Goal: Transaction & Acquisition: Purchase product/service

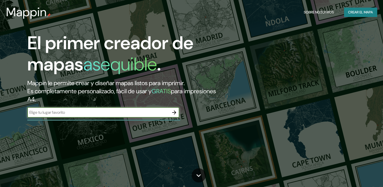
click at [167, 113] on input "text" at bounding box center [98, 112] width 142 height 6
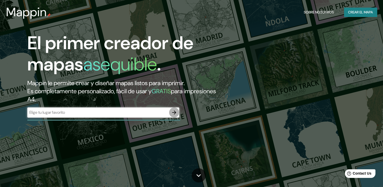
click at [176, 112] on icon "button" at bounding box center [174, 112] width 4 height 4
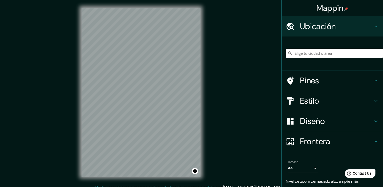
click at [211, 59] on div "Mappin Ubicación Pines Estilo Diseño Frontera Elige un borde. Sugerencia : pued…" at bounding box center [191, 96] width 383 height 193
click at [307, 104] on h4 "Estilo" at bounding box center [336, 101] width 73 height 10
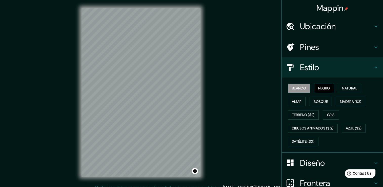
click at [319, 87] on font "Negro" at bounding box center [325, 88] width 12 height 6
click at [345, 87] on font "Natural" at bounding box center [349, 88] width 15 height 6
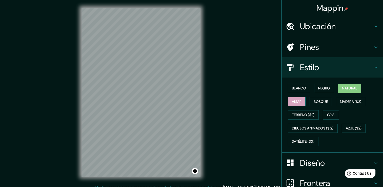
click at [296, 100] on font "Amar" at bounding box center [297, 102] width 10 height 6
click at [317, 102] on font "Bosque" at bounding box center [321, 102] width 14 height 6
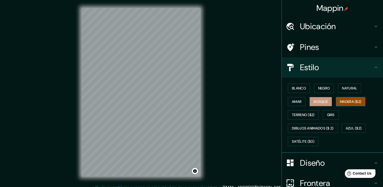
click at [351, 104] on font "Madera ($2)" at bounding box center [350, 102] width 21 height 6
click at [329, 113] on font "Gris" at bounding box center [331, 115] width 8 height 6
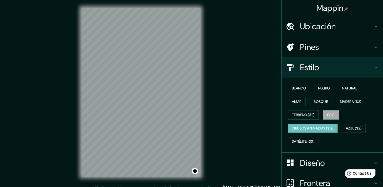
click at [298, 128] on font "Dibujos animados ($ 2)" at bounding box center [313, 128] width 42 height 6
click at [356, 102] on font "Madera ($2)" at bounding box center [350, 102] width 21 height 6
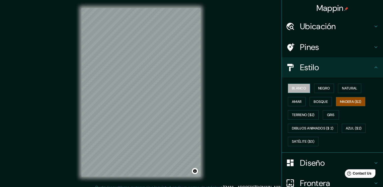
drag, startPoint x: 289, startPoint y: 88, endPoint x: 296, endPoint y: 89, distance: 7.4
click at [292, 88] on font "Blanco" at bounding box center [299, 88] width 14 height 6
click at [321, 86] on font "Negro" at bounding box center [325, 88] width 12 height 6
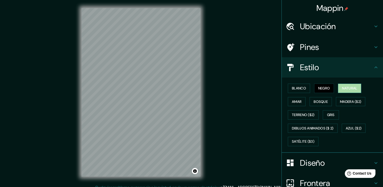
click at [349, 88] on font "Natural" at bounding box center [349, 88] width 15 height 6
